Goal: Task Accomplishment & Management: Complete application form

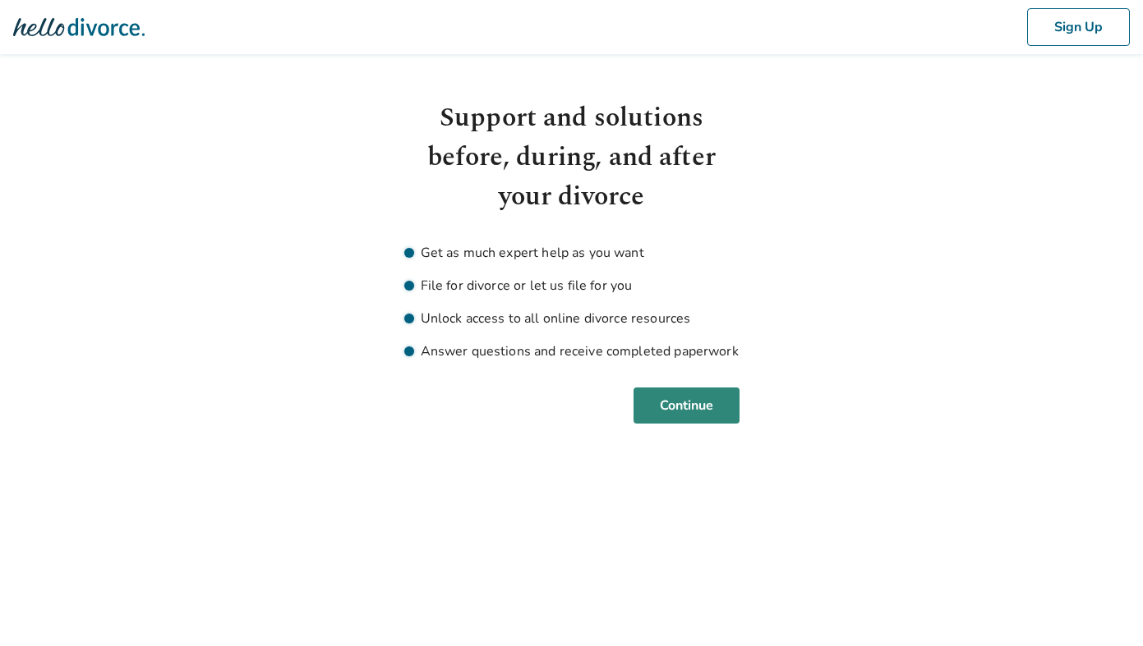
click at [697, 403] on button "Continue" at bounding box center [686, 406] width 106 height 36
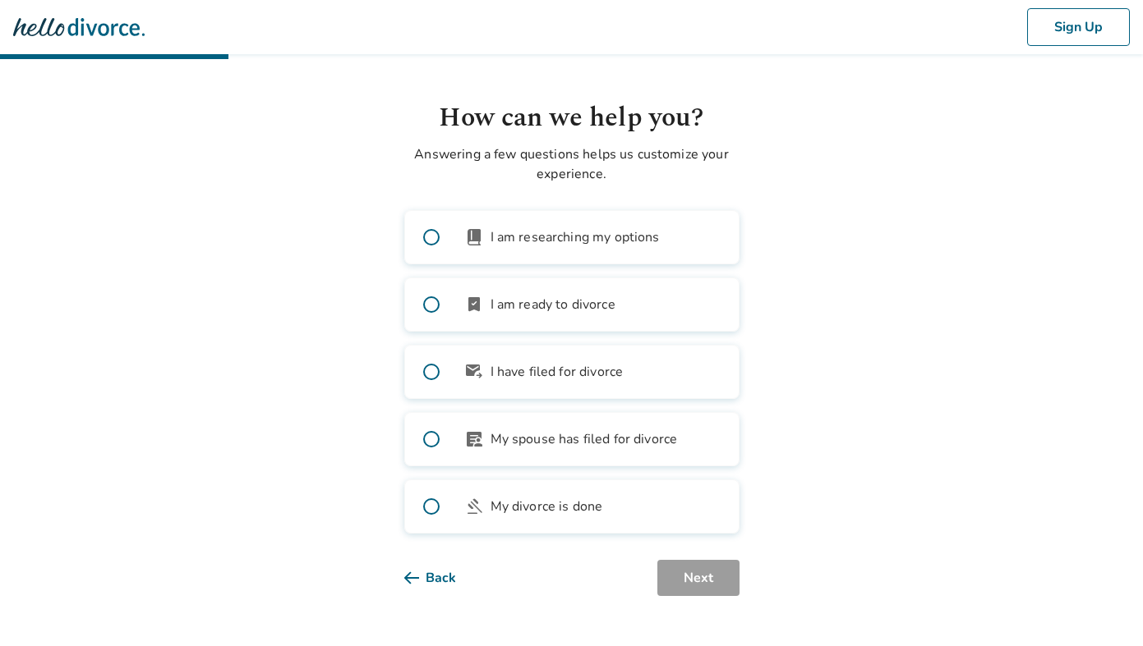
click at [499, 304] on span "I am ready to divorce" at bounding box center [552, 305] width 125 height 20
click at [715, 568] on button "Next" at bounding box center [698, 578] width 82 height 36
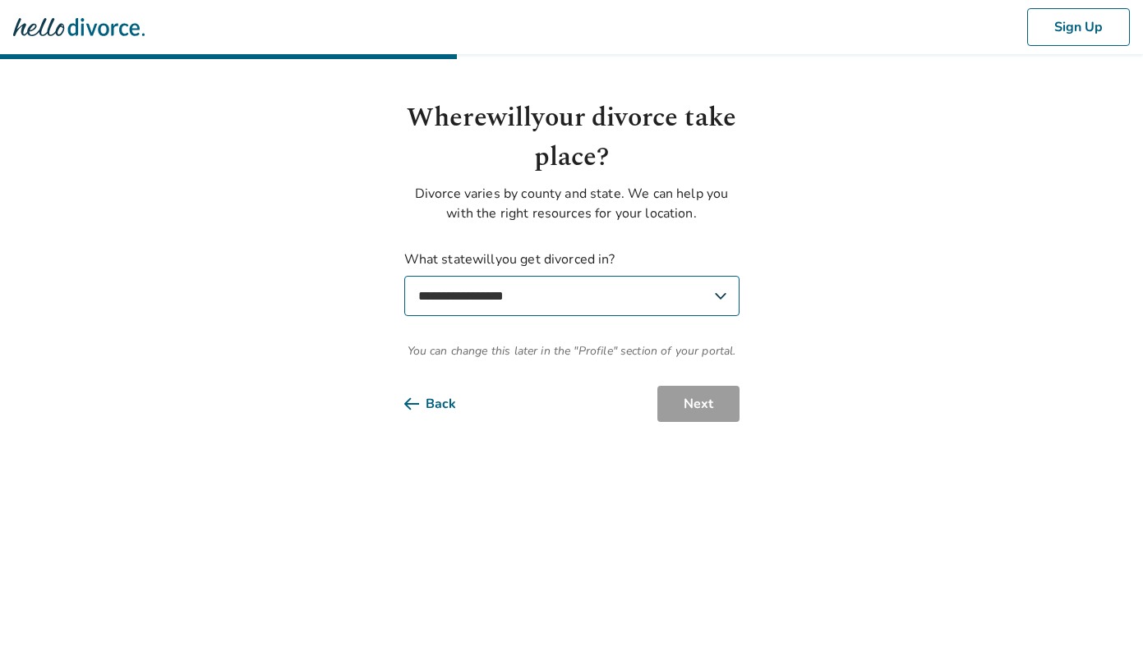
select select "**"
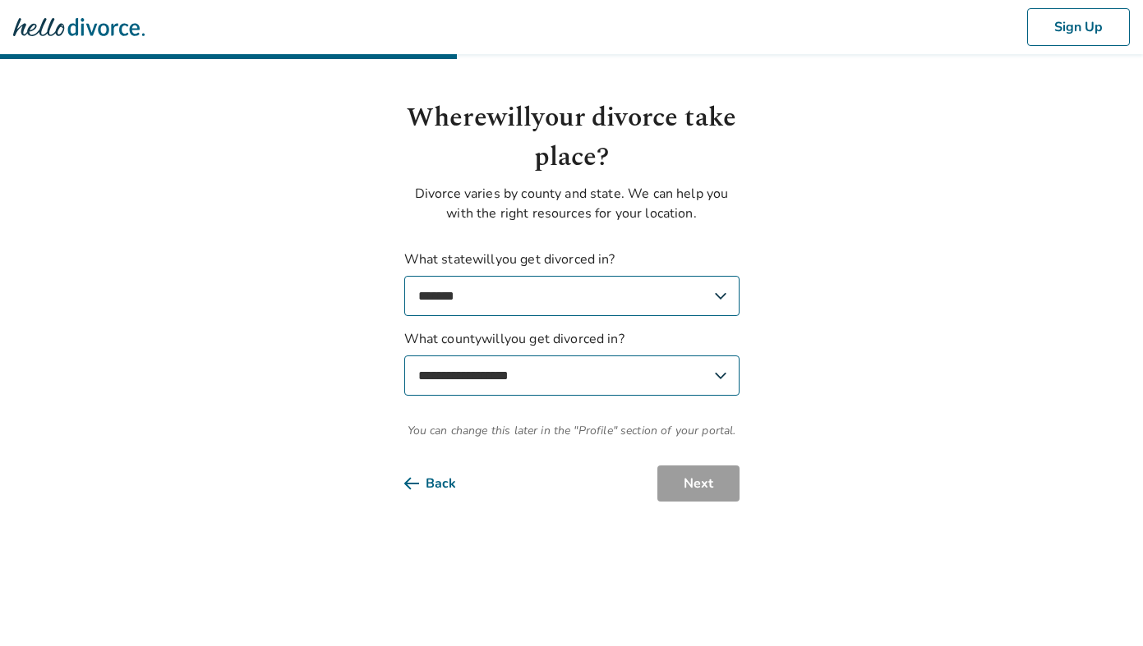
select select "****"
click at [691, 487] on button "Next" at bounding box center [698, 484] width 82 height 36
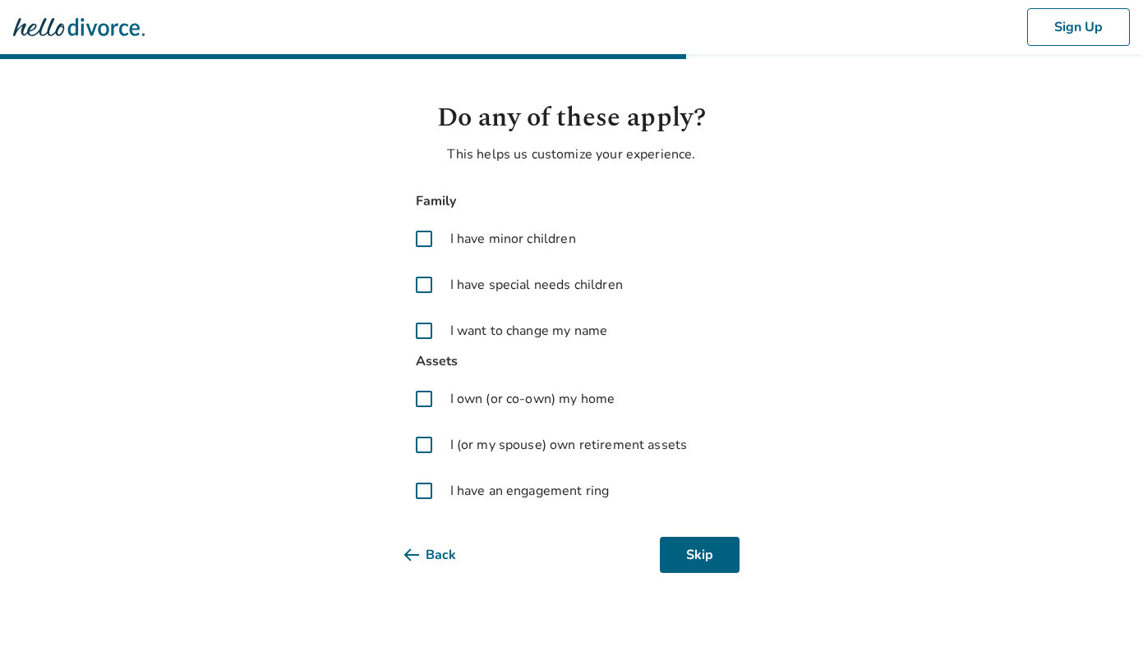
click at [459, 405] on span "I own (or co-own) my home" at bounding box center [532, 399] width 165 height 20
click at [681, 550] on button "Next" at bounding box center [698, 555] width 82 height 36
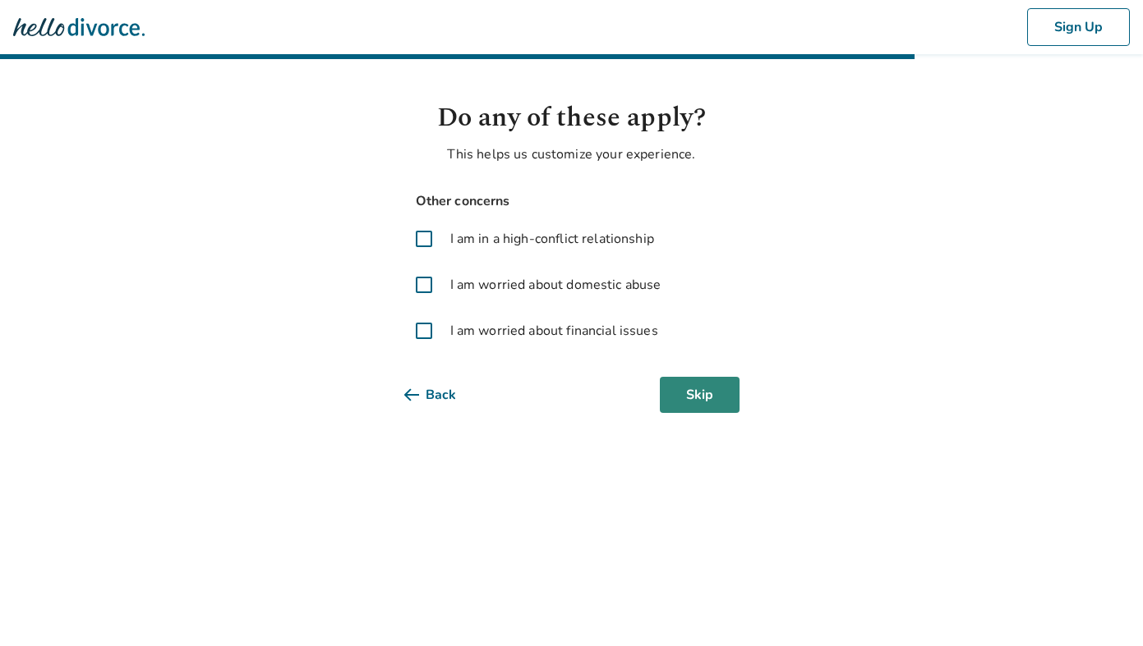
click at [715, 395] on button "Skip" at bounding box center [700, 395] width 80 height 36
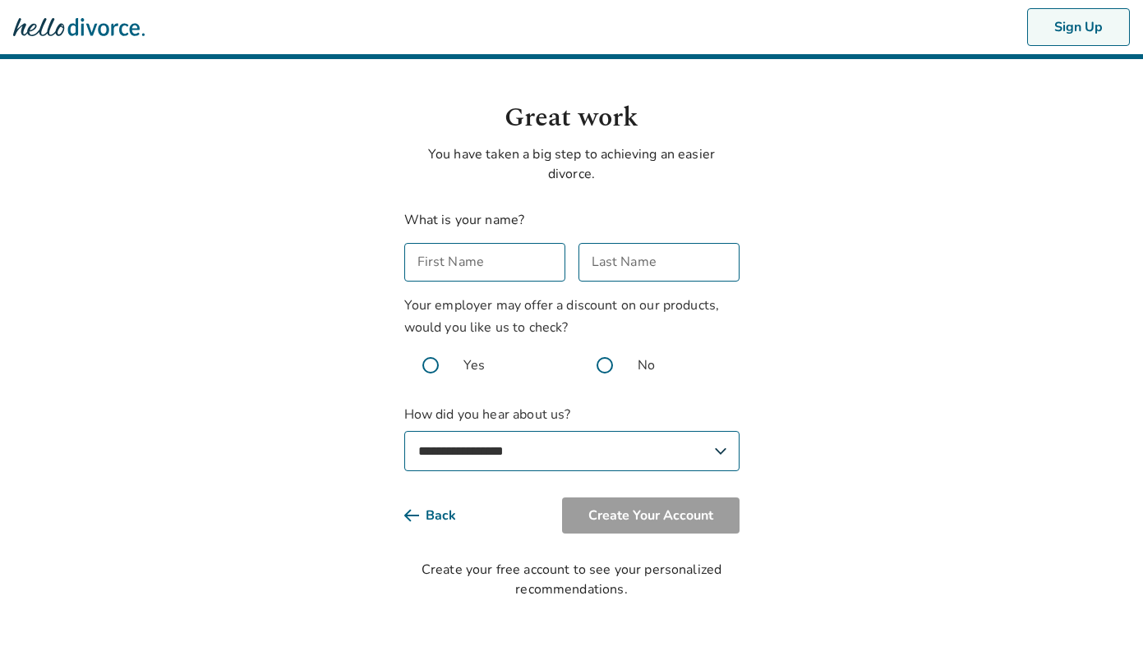
click at [966, 32] on button "Sign Up" at bounding box center [1078, 27] width 103 height 38
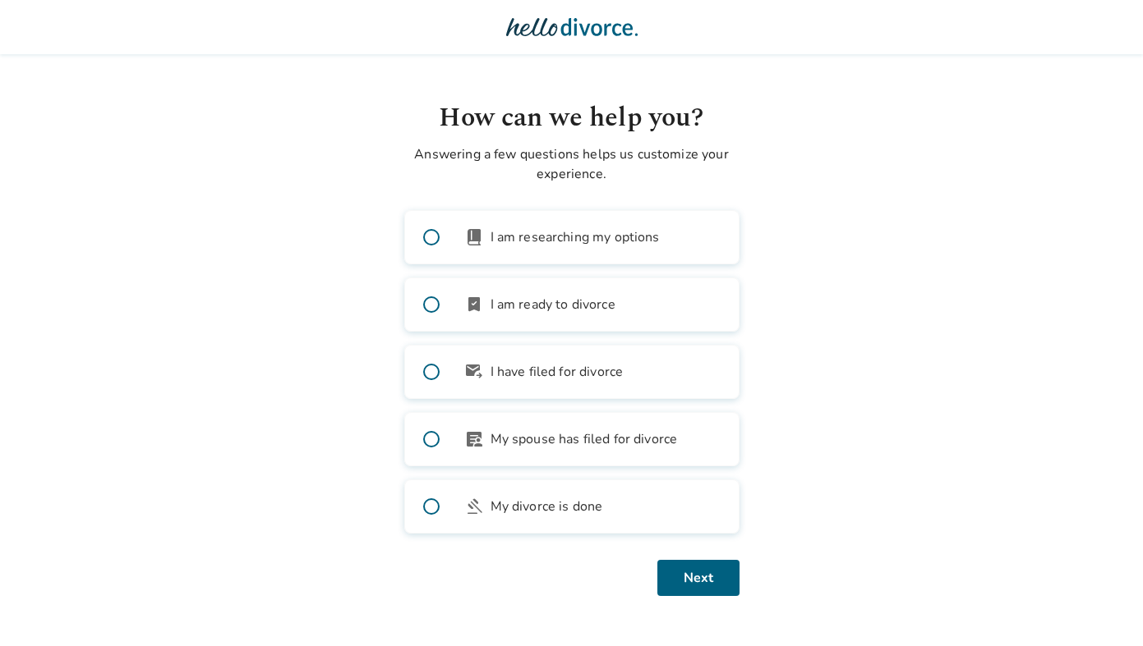
click at [542, 32] on img at bounding box center [571, 27] width 131 height 33
